Goal: Task Accomplishment & Management: Manage account settings

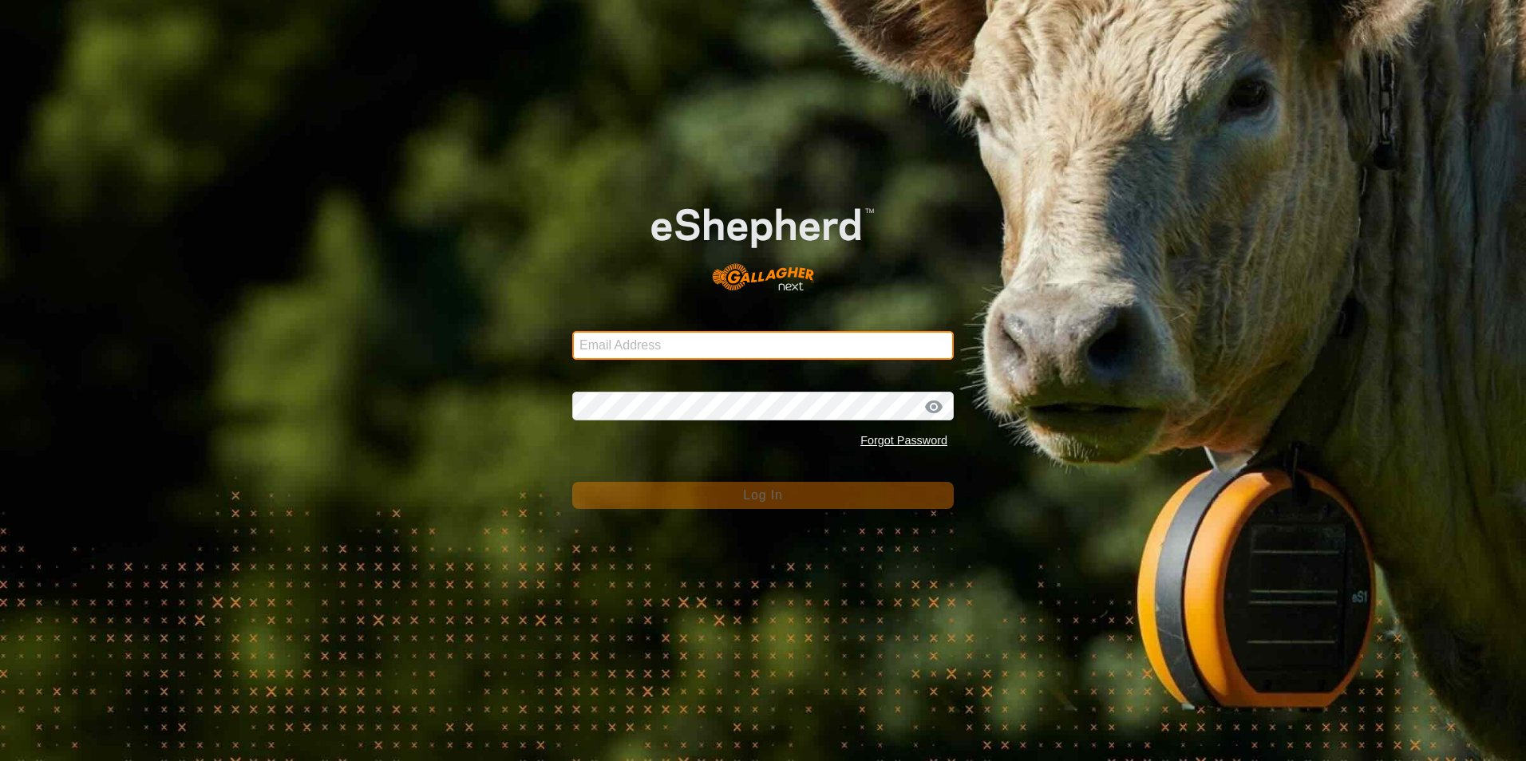
type input "[EMAIL_ADDRESS][DOMAIN_NAME]"
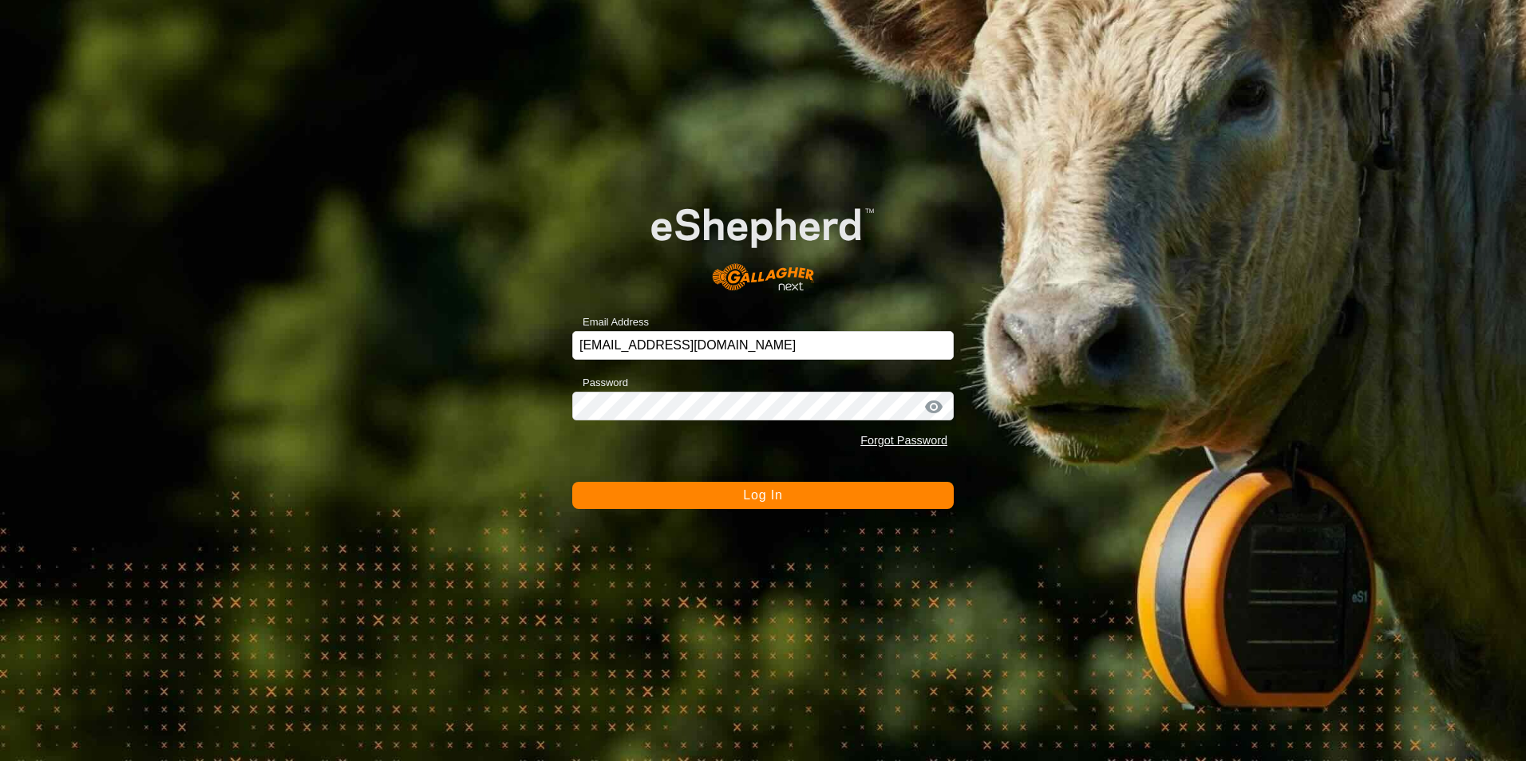
click at [869, 479] on form "Email Address [EMAIL_ADDRESS][DOMAIN_NAME] Password Forgot Password Log In" at bounding box center [762, 342] width 381 height 333
drag, startPoint x: 869, startPoint y: 479, endPoint x: 850, endPoint y: 490, distance: 22.2
click at [850, 490] on button "Log In" at bounding box center [762, 495] width 381 height 27
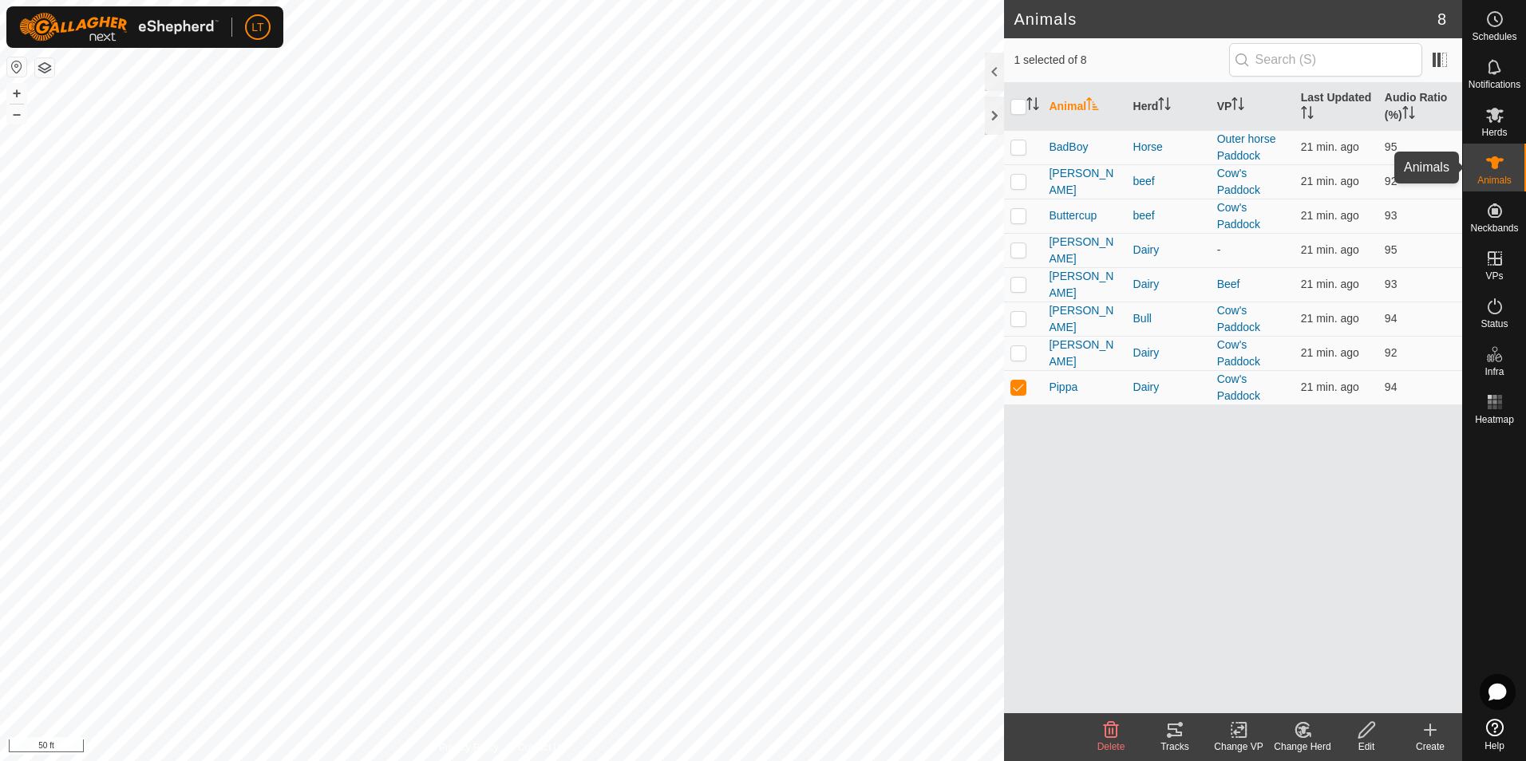
click at [1499, 168] on icon at bounding box center [1494, 162] width 19 height 19
